Goal: Navigation & Orientation: Find specific page/section

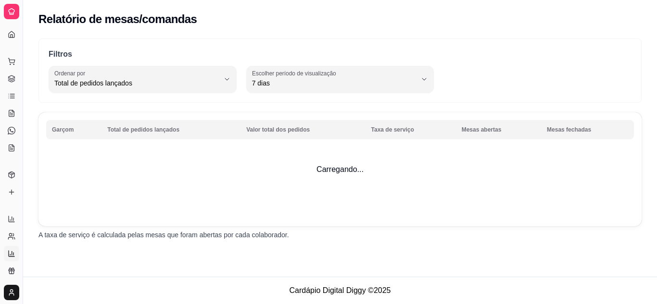
select select "TOTAL_OF_ORDERS"
select select "7"
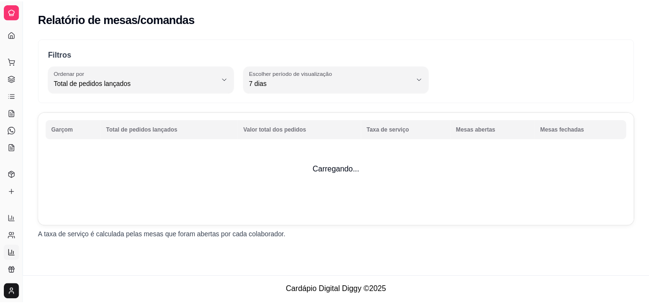
scroll to position [194, 0]
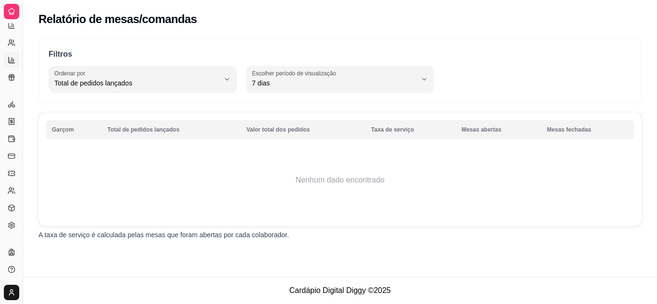
click at [9, 23] on div "Diggy Sistema de Gestão C Chocolovers D ..." at bounding box center [11, 11] width 23 height 23
click at [13, 170] on icon at bounding box center [12, 174] width 8 height 8
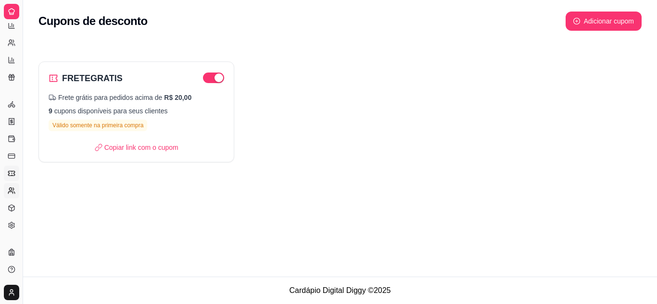
click at [12, 188] on icon at bounding box center [12, 191] width 8 height 8
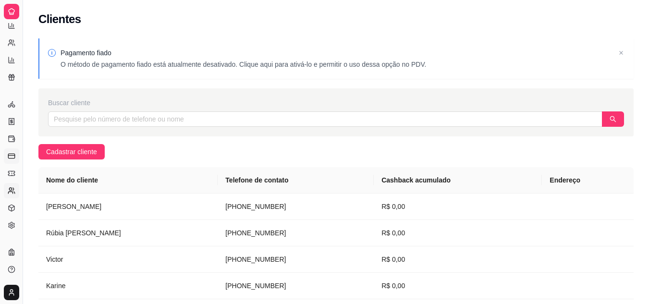
click at [13, 156] on line at bounding box center [11, 156] width 6 height 0
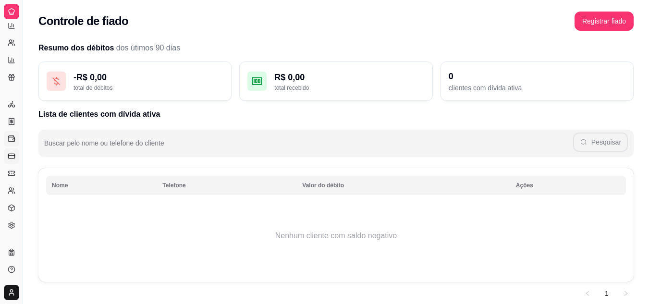
click at [15, 139] on link "Controle de caixa" at bounding box center [11, 138] width 15 height 15
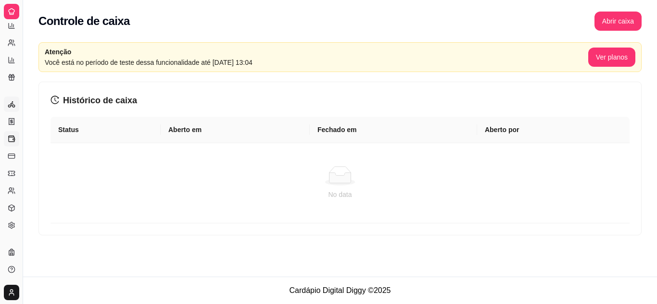
click at [8, 104] on icon at bounding box center [12, 104] width 8 height 8
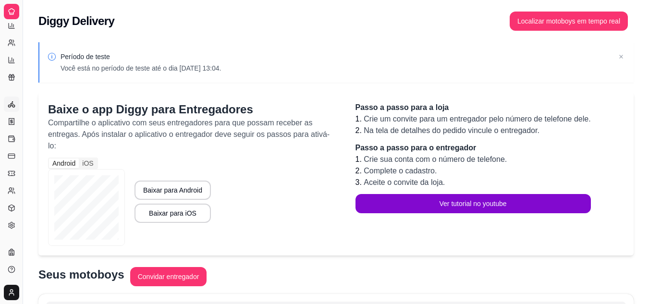
click at [12, 81] on div "Gerenciar" at bounding box center [11, 88] width 15 height 15
click at [12, 59] on icon at bounding box center [12, 60] width 8 height 8
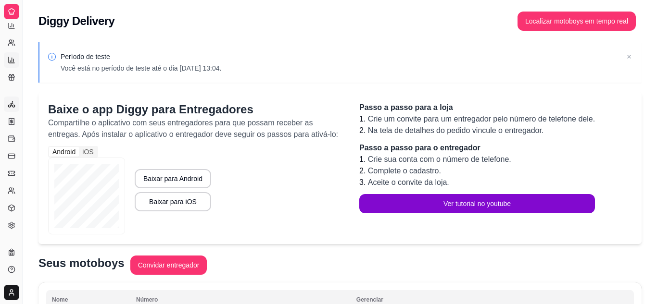
select select "TOTAL_OF_ORDERS"
select select "7"
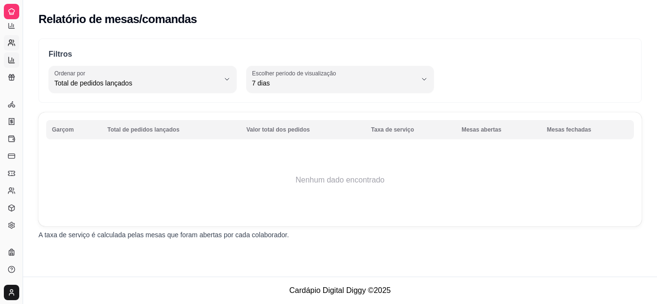
click at [15, 45] on icon at bounding box center [14, 45] width 1 height 2
select select "30"
select select "HIGHEST_TOTAL_SPENT_WITH_ORDERS"
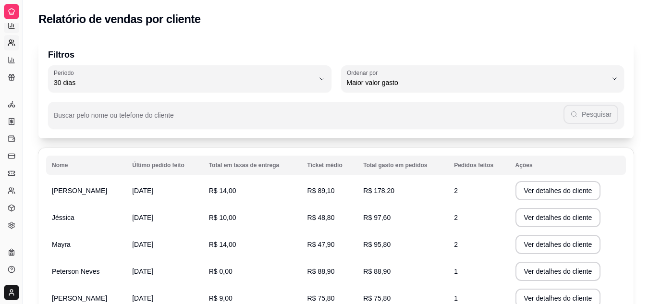
click at [13, 32] on link "Relatórios de vendas" at bounding box center [11, 25] width 15 height 15
select select "ALL"
select select "0"
